Goal: Information Seeking & Learning: Learn about a topic

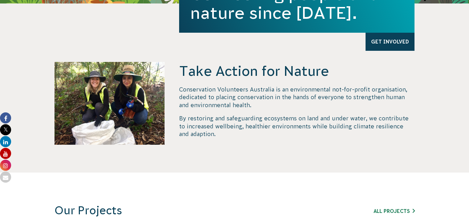
scroll to position [243, 0]
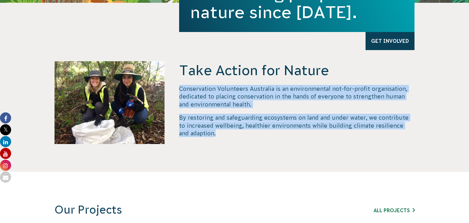
drag, startPoint x: 180, startPoint y: 89, endPoint x: 211, endPoint y: 130, distance: 51.6
click at [211, 130] on div "Conservation Volunteers Australia is an environmental not-for-profit organisati…" at bounding box center [297, 111] width 236 height 52
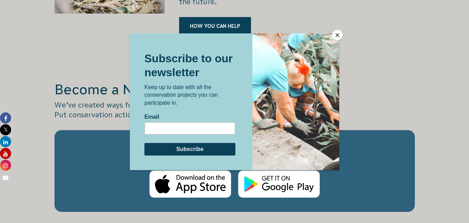
scroll to position [1182, 0]
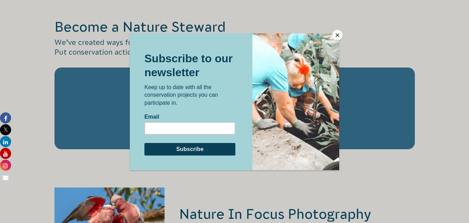
click at [342, 36] on button "Close" at bounding box center [338, 35] width 10 height 10
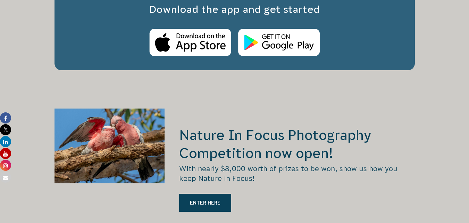
scroll to position [1355, 0]
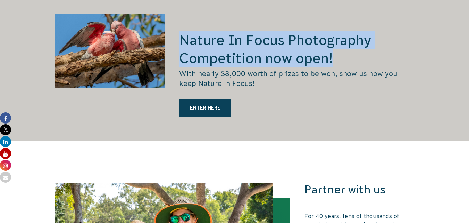
drag, startPoint x: 262, startPoint y: 47, endPoint x: 338, endPoint y: 51, distance: 76.2
click at [338, 51] on h2 "Nature In Focus Photography Competition now open!" at bounding box center [297, 49] width 236 height 36
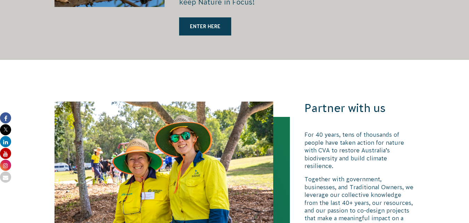
scroll to position [1494, 0]
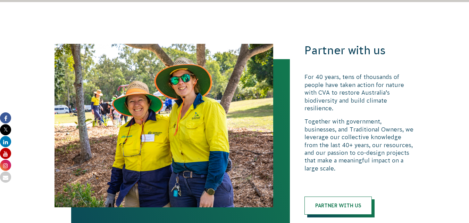
click at [324, 44] on div "Partner with us For 40 years, tens of thousands of people have taken action for…" at bounding box center [234, 129] width 375 height 171
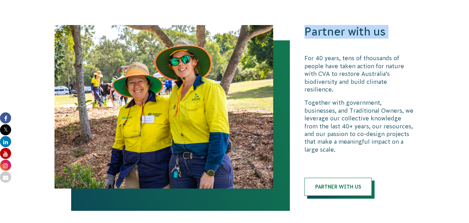
scroll to position [1529, 0]
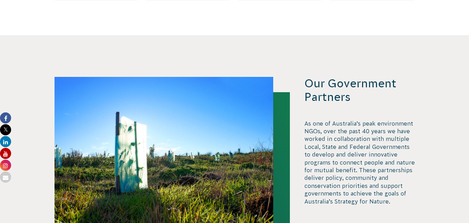
scroll to position [1425, 0]
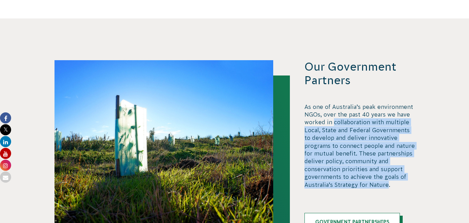
drag, startPoint x: 333, startPoint y: 114, endPoint x: 389, endPoint y: 176, distance: 83.6
click at [389, 176] on p "As one of Australia’s peak environment NGOs, over the past 40 years we have wor…" at bounding box center [360, 145] width 111 height 85
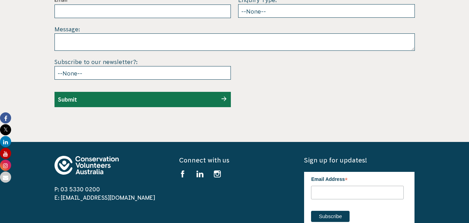
scroll to position [2189, 0]
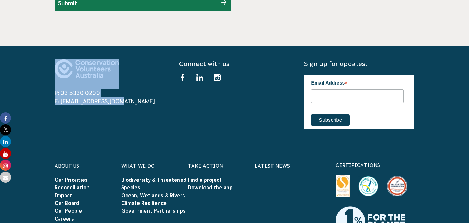
drag, startPoint x: 104, startPoint y: 89, endPoint x: 23, endPoint y: 33, distance: 97.6
click at [23, 46] on footer "P: 03 5330 0200 E: [EMAIL_ADDRESS][DOMAIN_NAME] Connect with us Find us on face…" at bounding box center [234, 227] width 469 height 363
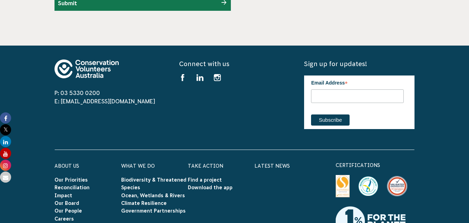
click at [151, 113] on div "P: 03 5330 0200 E: [EMAIL_ADDRESS][DOMAIN_NAME]" at bounding box center [110, 97] width 111 height 76
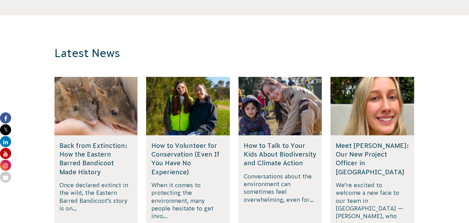
scroll to position [1734, 0]
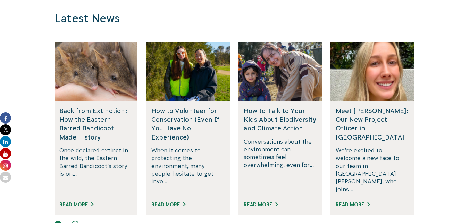
drag, startPoint x: 176, startPoint y: 122, endPoint x: 170, endPoint y: 124, distance: 6.8
click at [170, 124] on h5 "How to Volunteer for Conservation (Even If You Have No Experience)" at bounding box center [188, 123] width 73 height 35
click at [181, 125] on h5 "How to Volunteer for Conservation (Even If You Have No Experience)" at bounding box center [188, 123] width 73 height 35
click at [188, 112] on h5 "How to Volunteer for Conservation (Even If You Have No Experience)" at bounding box center [188, 123] width 73 height 35
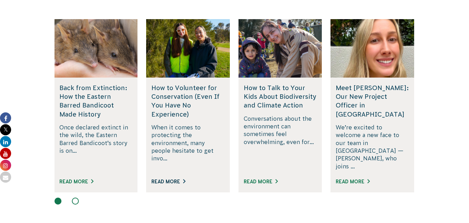
scroll to position [1804, 0]
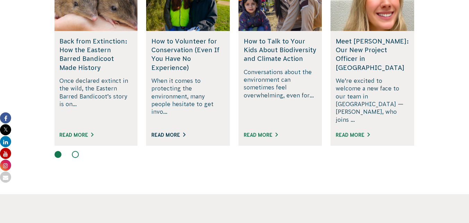
click at [174, 132] on link "Read More" at bounding box center [169, 135] width 34 height 6
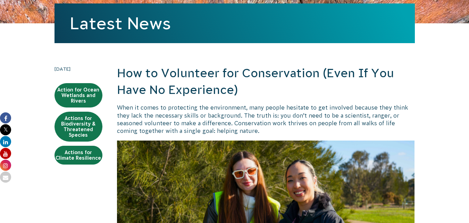
scroll to position [139, 0]
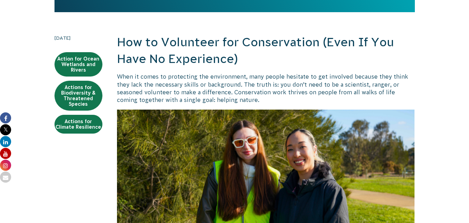
click at [258, 83] on p "When it comes to protecting the environment, many people hesitate to get involv…" at bounding box center [266, 88] width 298 height 31
click at [178, 99] on p "When it comes to protecting the environment, many people hesitate to get involv…" at bounding box center [266, 88] width 298 height 31
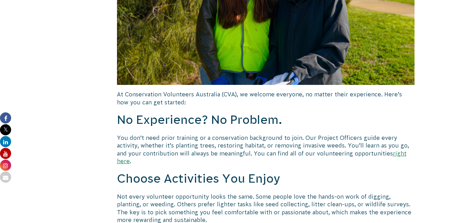
scroll to position [348, 0]
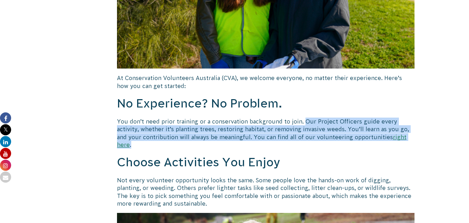
drag, startPoint x: 306, startPoint y: 120, endPoint x: 400, endPoint y: 134, distance: 94.2
click at [400, 134] on p "You don’t need prior training or a conservation background to join. Our Project…" at bounding box center [266, 132] width 298 height 31
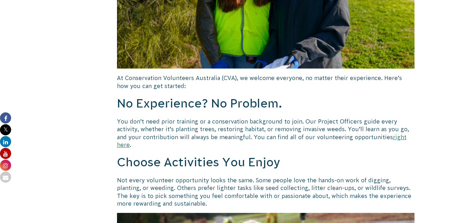
click at [187, 154] on h2 "Choose Activities You Enjoy" at bounding box center [266, 162] width 298 height 17
drag, startPoint x: 185, startPoint y: 129, endPoint x: 138, endPoint y: 132, distance: 47.0
click at [138, 132] on p "You don’t need prior training or a conservation background to join. Our Project…" at bounding box center [266, 132] width 298 height 31
click at [210, 134] on p "You don’t need prior training or a conservation background to join. Our Project…" at bounding box center [266, 132] width 298 height 31
click at [139, 140] on p "You don’t need prior training or a conservation background to join. Our Project…" at bounding box center [266, 132] width 298 height 31
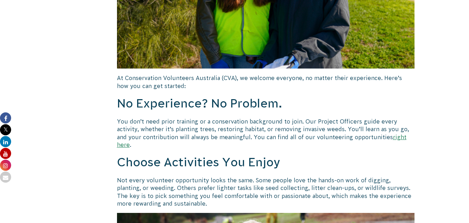
click at [140, 139] on p "You don’t need prior training or a conservation background to join. Our Project…" at bounding box center [266, 132] width 298 height 31
click at [196, 137] on p "You don’t need prior training or a conservation background to join. Our Project…" at bounding box center [266, 132] width 298 height 31
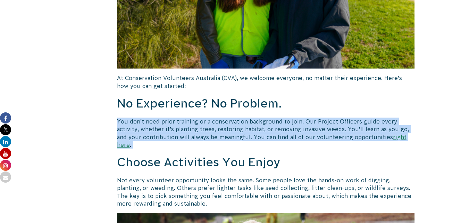
drag, startPoint x: 196, startPoint y: 137, endPoint x: 294, endPoint y: 139, distance: 98.0
click at [199, 137] on p "You don’t need prior training or a conservation background to join. Our Project…" at bounding box center [266, 132] width 298 height 31
click at [302, 138] on p "You don’t need prior training or a conservation background to join. Our Project…" at bounding box center [266, 132] width 298 height 31
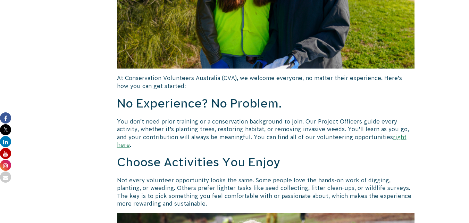
click at [351, 158] on h2 "Choose Activities You Enjoy" at bounding box center [266, 162] width 298 height 17
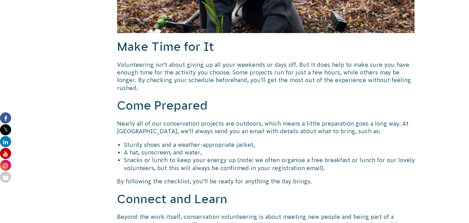
scroll to position [660, 0]
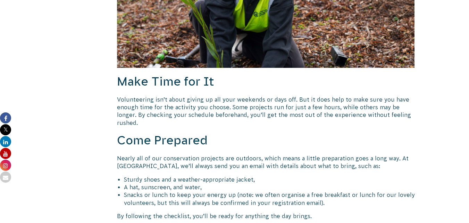
click at [187, 108] on p "Volunteering isn’t about giving up all your weekends or days off. But it does h…" at bounding box center [266, 111] width 298 height 31
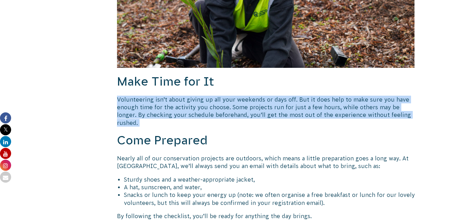
click at [187, 108] on p "Volunteering isn’t about giving up all your weekends or days off. But it does h…" at bounding box center [266, 111] width 298 height 31
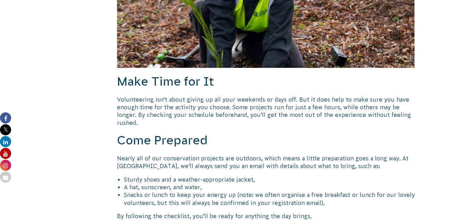
click at [149, 154] on p "Nearly all of our conservation projects are outdoors, which means a little prep…" at bounding box center [266, 162] width 298 height 16
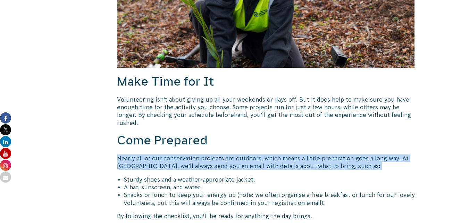
click at [149, 154] on p "Nearly all of our conservation projects are outdoors, which means a little prep…" at bounding box center [266, 162] width 298 height 16
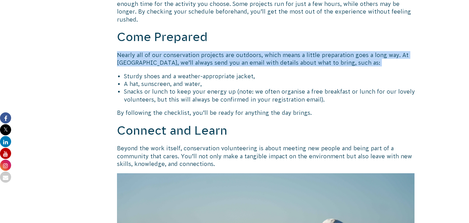
scroll to position [765, 0]
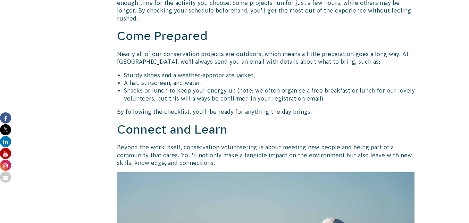
click at [182, 148] on p "Beyond the work itself, conservation volunteering is about meeting new people a…" at bounding box center [266, 154] width 298 height 23
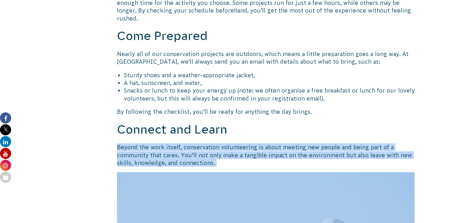
click at [182, 148] on p "Beyond the work itself, conservation volunteering is about meeting new people a…" at bounding box center [266, 154] width 298 height 23
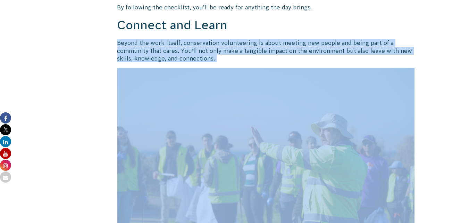
scroll to position [1043, 0]
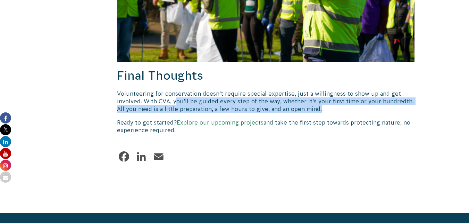
drag, startPoint x: 176, startPoint y: 86, endPoint x: 329, endPoint y: 91, distance: 153.3
click at [329, 91] on p "Volunteering for conservation doesn’t require special expertise, just a willing…" at bounding box center [266, 101] width 298 height 23
